Goal: Task Accomplishment & Management: Manage account settings

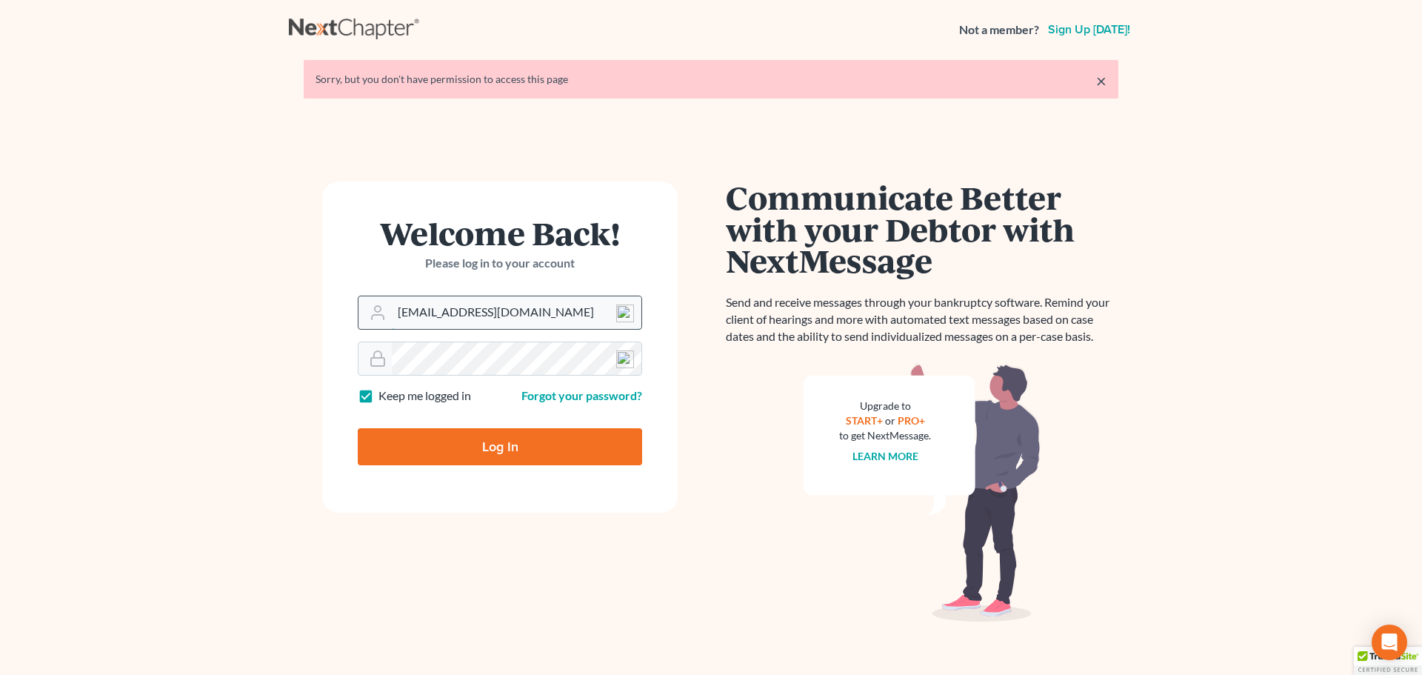
click at [435, 313] on input "davidfoyil@equaljusticelawgroup.com" at bounding box center [517, 312] width 250 height 33
click at [449, 312] on input "davidfoyil@equaljusticelawgroup.com" at bounding box center [517, 312] width 250 height 33
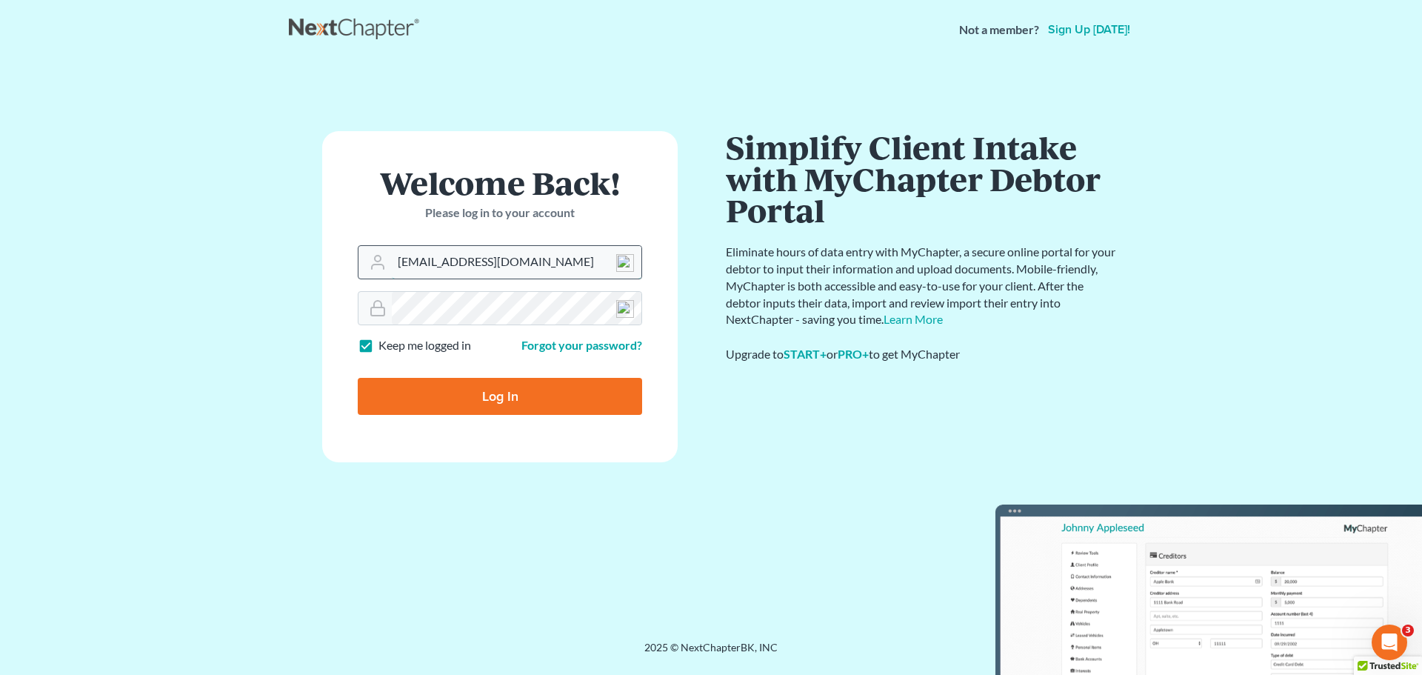
drag, startPoint x: 448, startPoint y: 267, endPoint x: 386, endPoint y: 271, distance: 62.3
click at [386, 271] on div "davidfoyil@equaljusticelawgroup.com" at bounding box center [500, 262] width 284 height 34
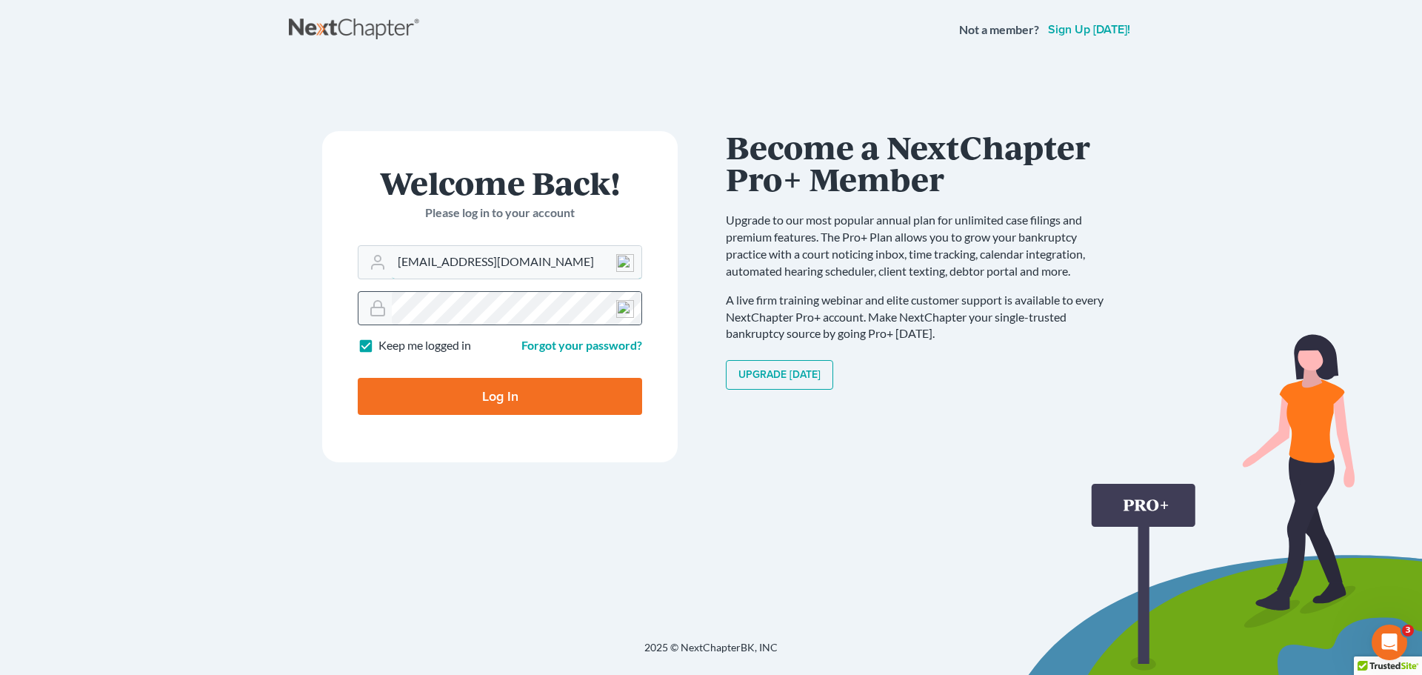
type input "[EMAIL_ADDRESS][DOMAIN_NAME]"
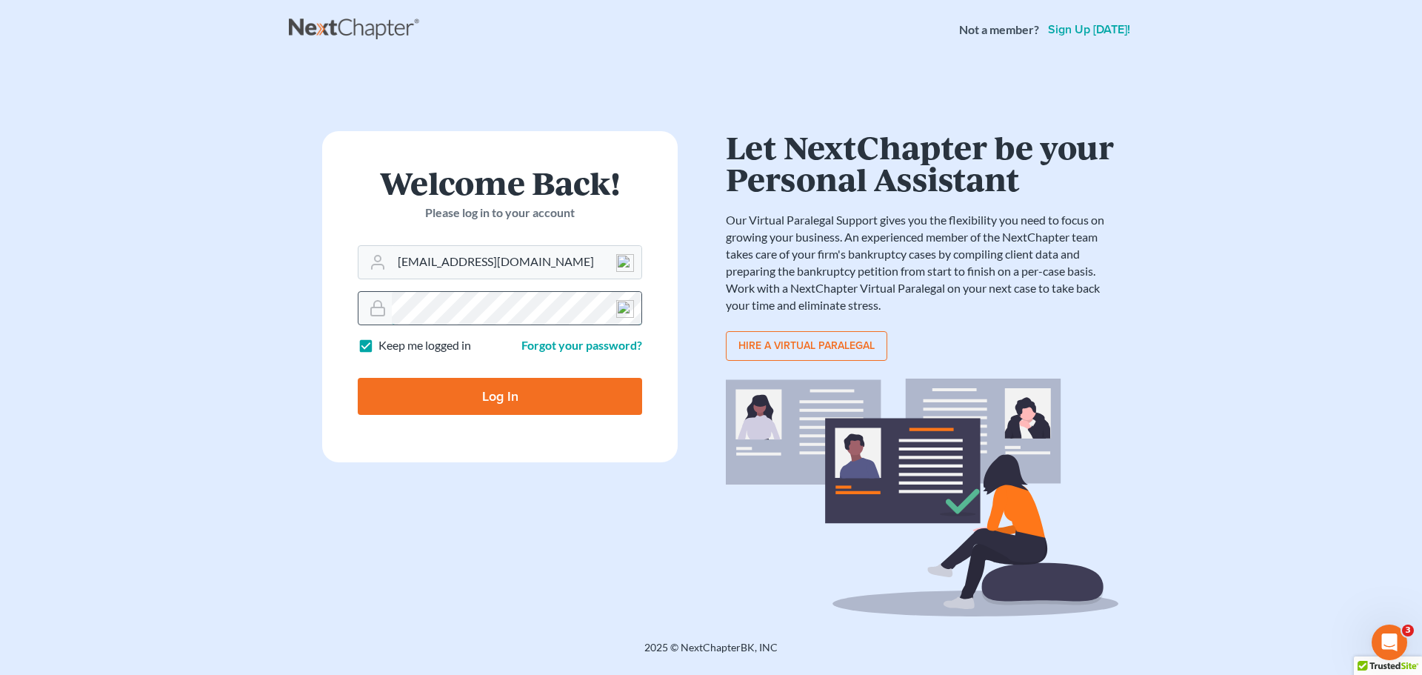
click at [358, 378] on input "Log In" at bounding box center [500, 396] width 284 height 37
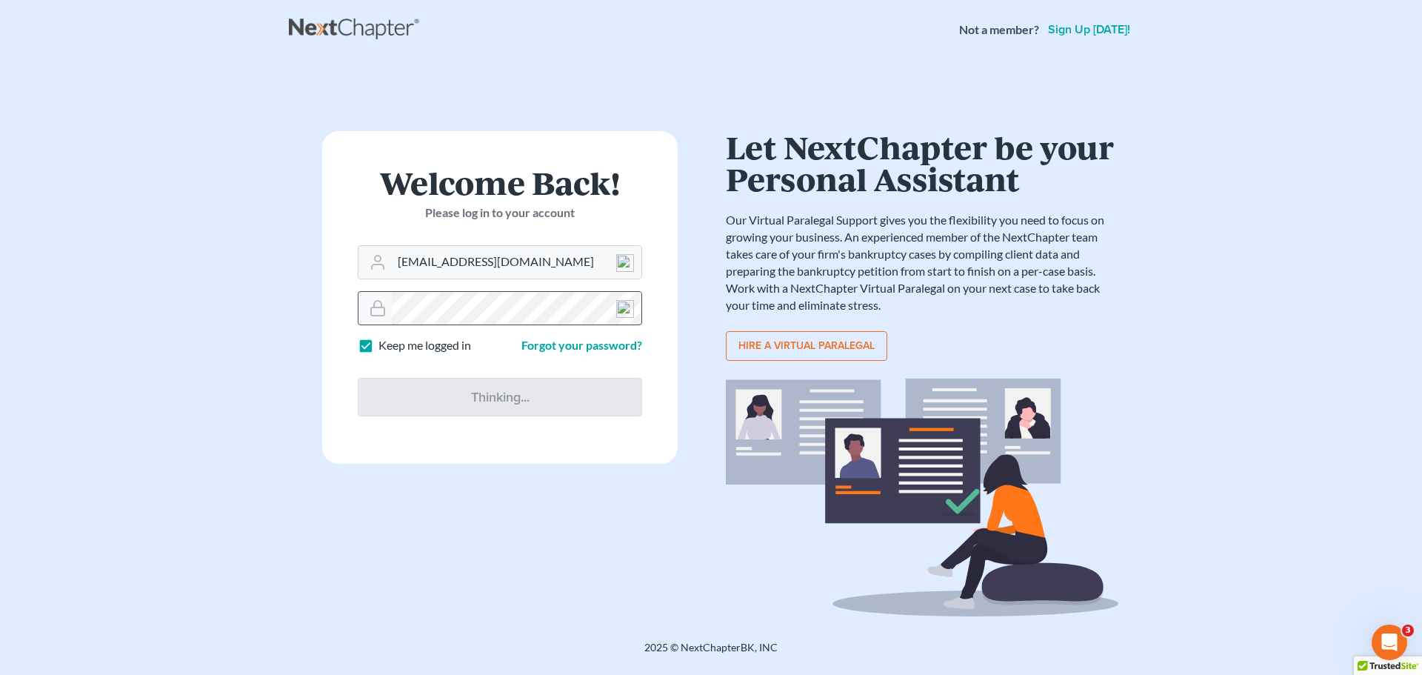
type input "Thinking..."
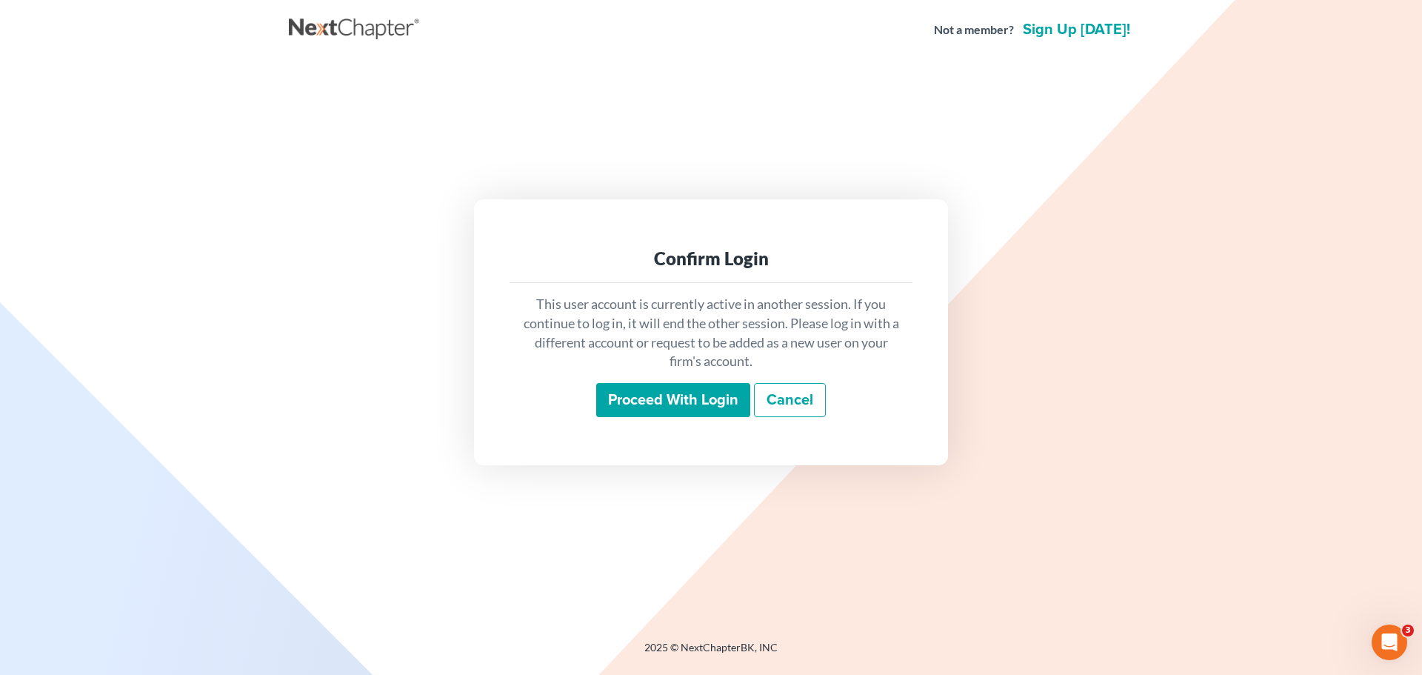
click at [678, 399] on input "Proceed with login" at bounding box center [673, 400] width 154 height 34
